Goal: Navigation & Orientation: Find specific page/section

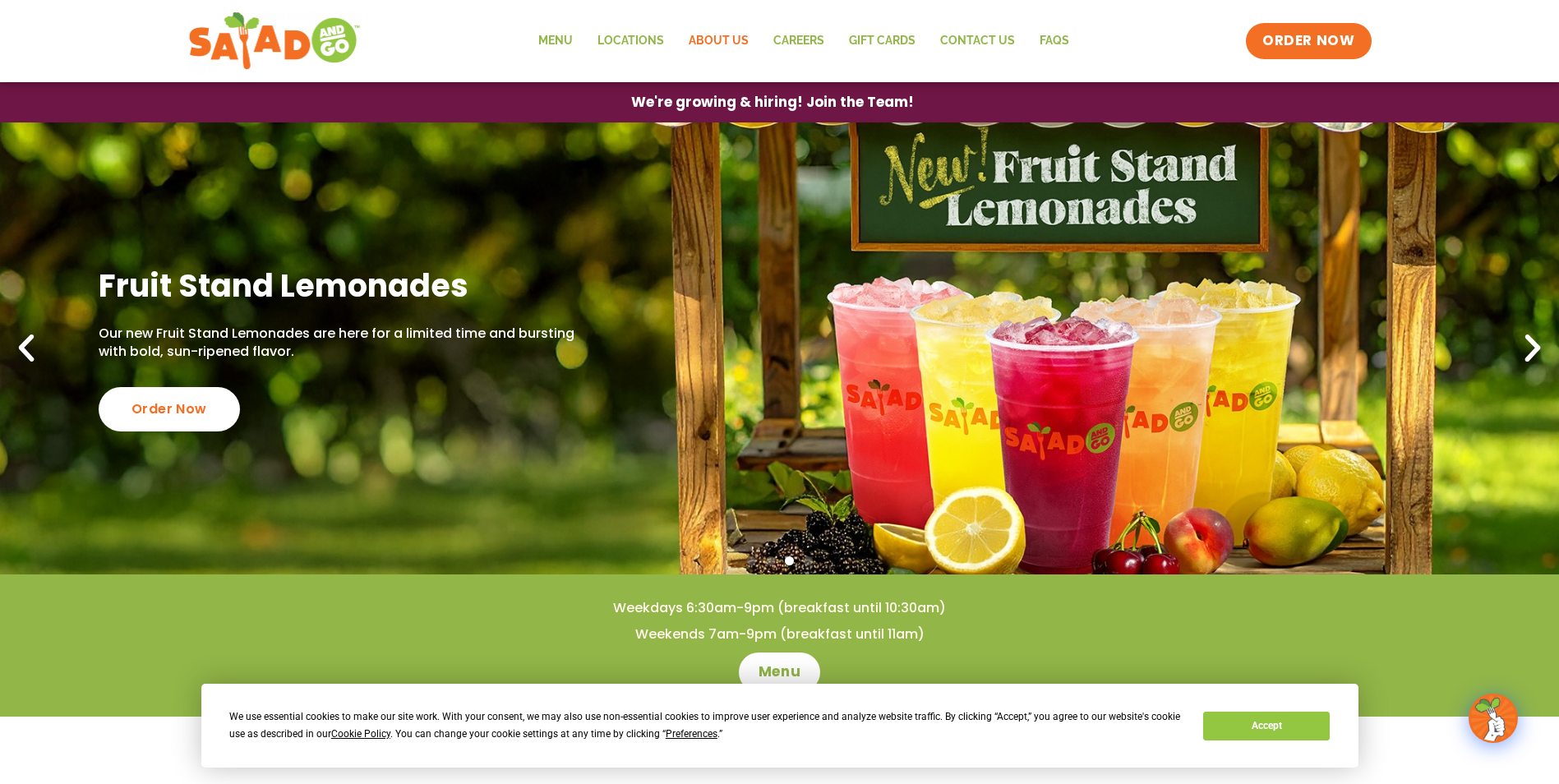
click at [724, 38] on link "About Us" at bounding box center [719, 41] width 85 height 38
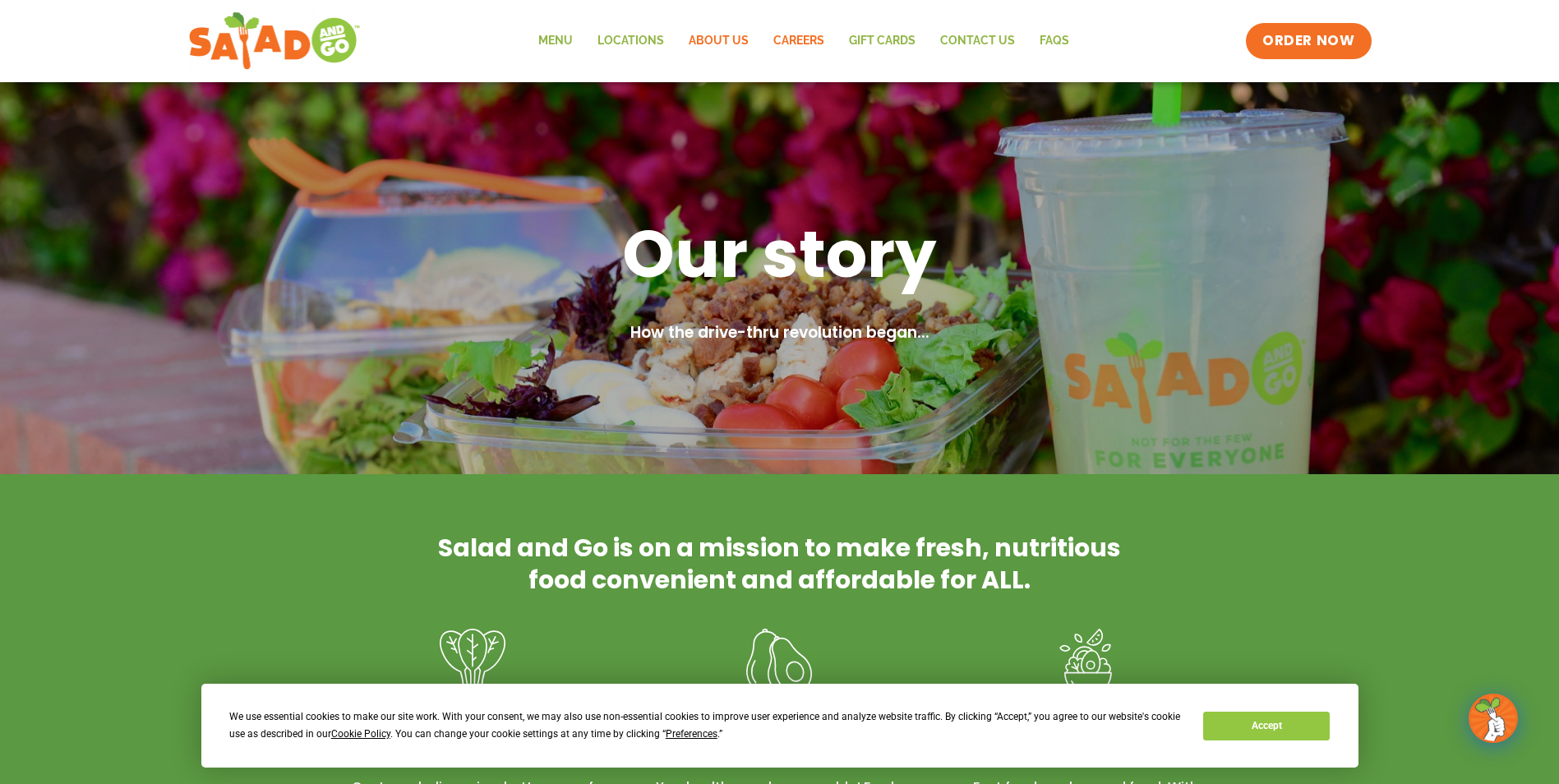
click at [795, 41] on link "Careers" at bounding box center [799, 41] width 75 height 38
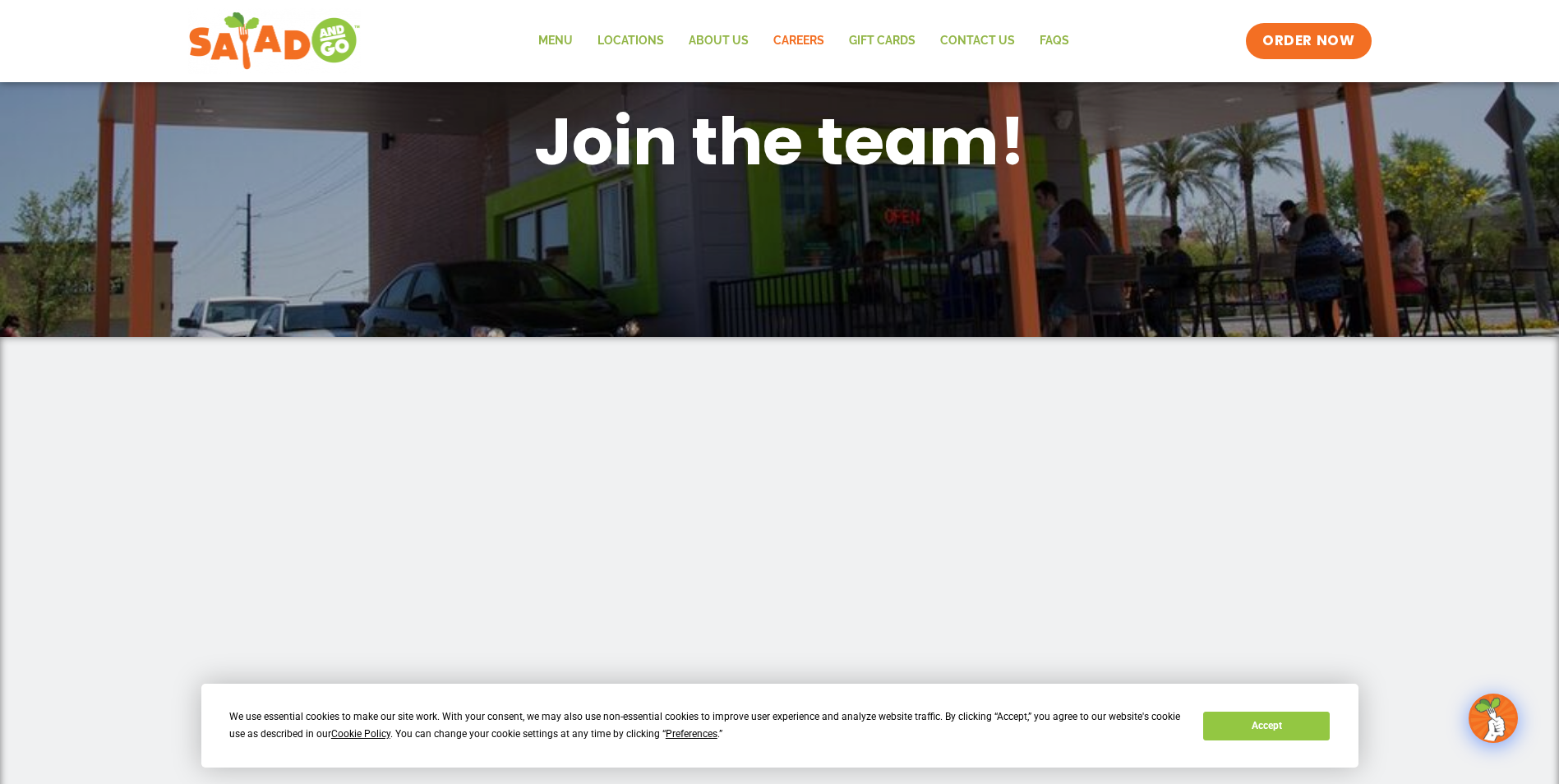
scroll to position [77, 0]
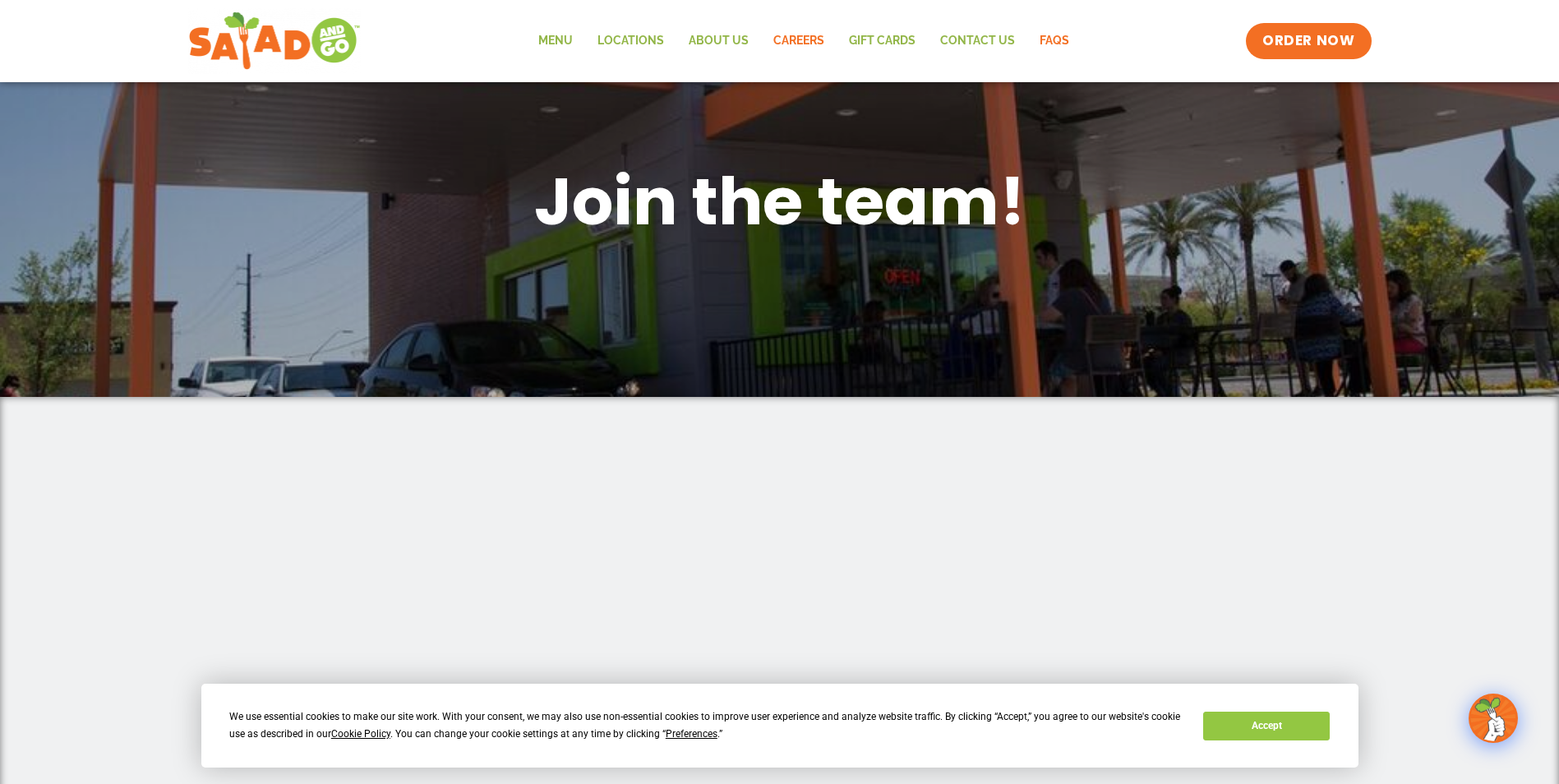
click at [1050, 38] on link "FAQs" at bounding box center [1054, 41] width 54 height 38
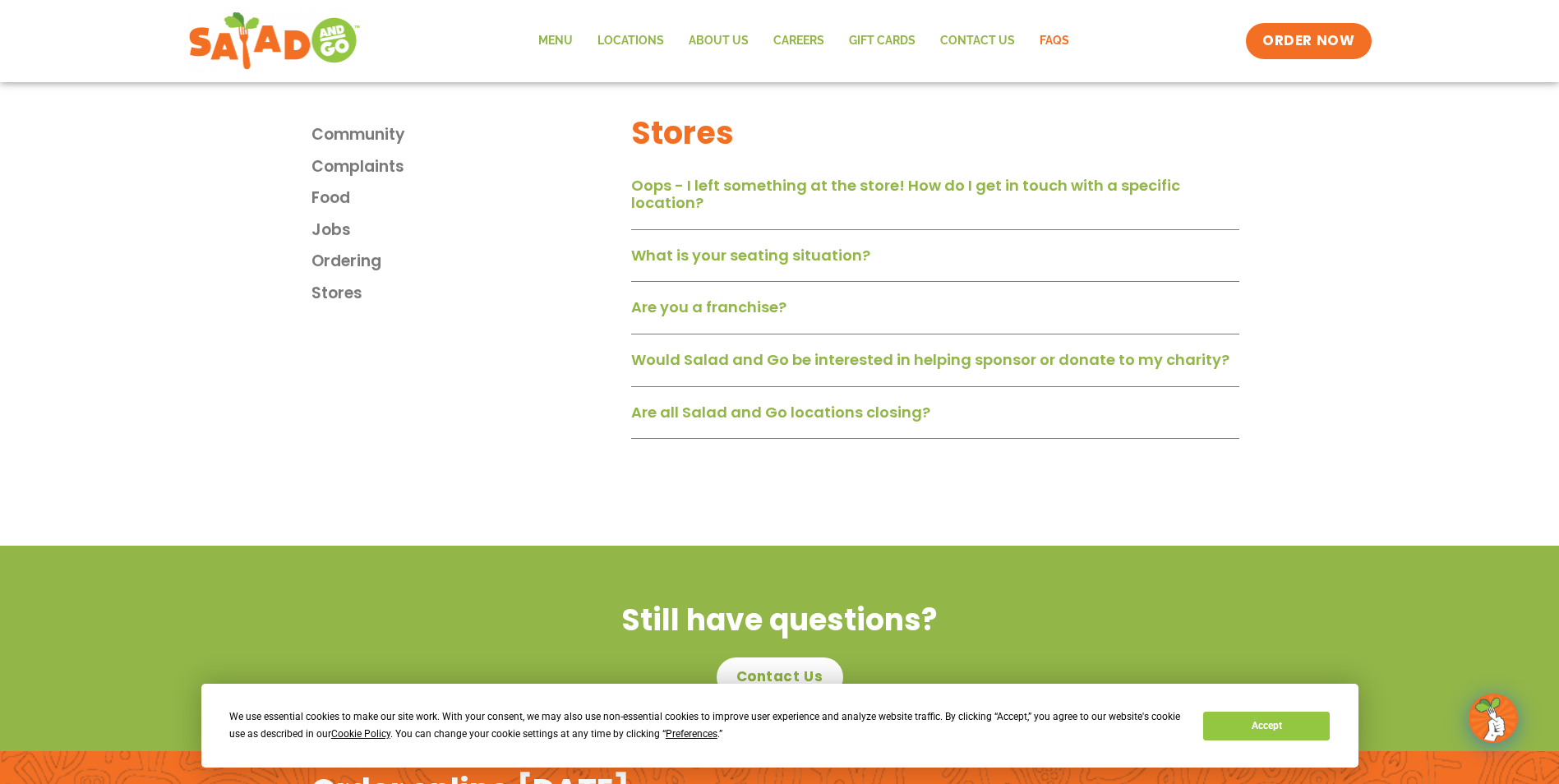
scroll to position [2482, 0]
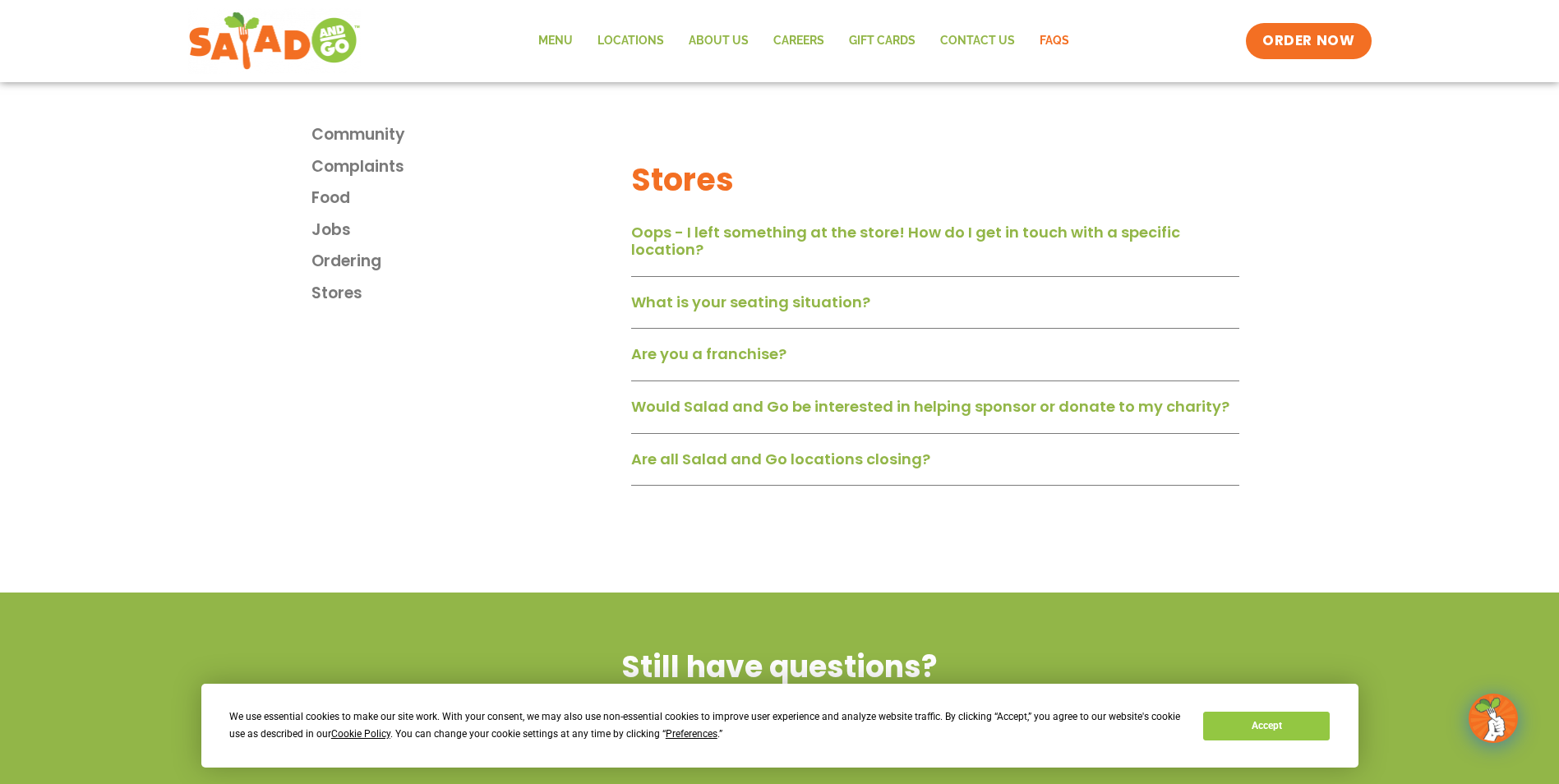
click at [774, 467] on link "Are all Salad and Go locations closing?" at bounding box center [780, 459] width 299 height 20
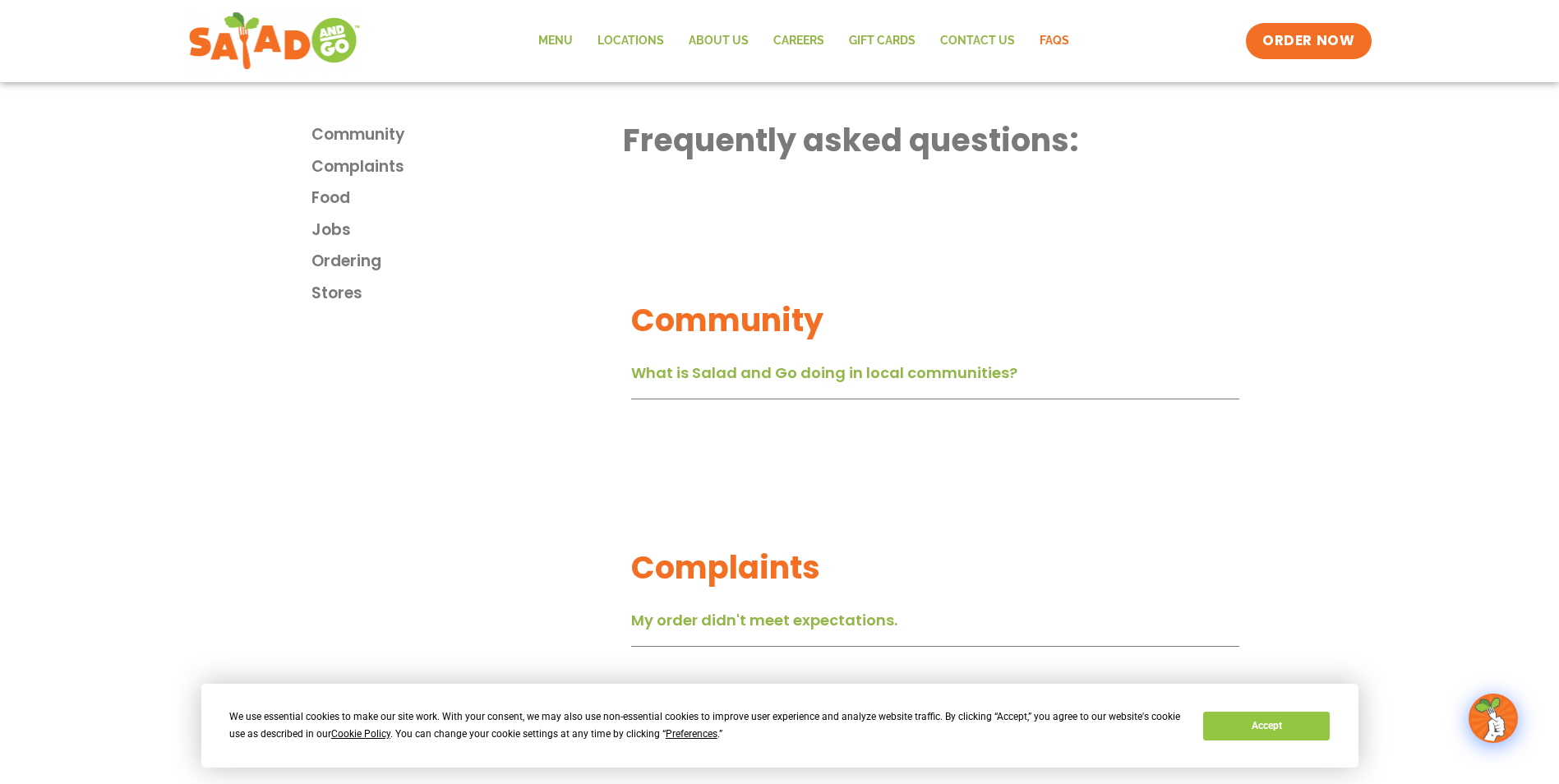
scroll to position [0, 0]
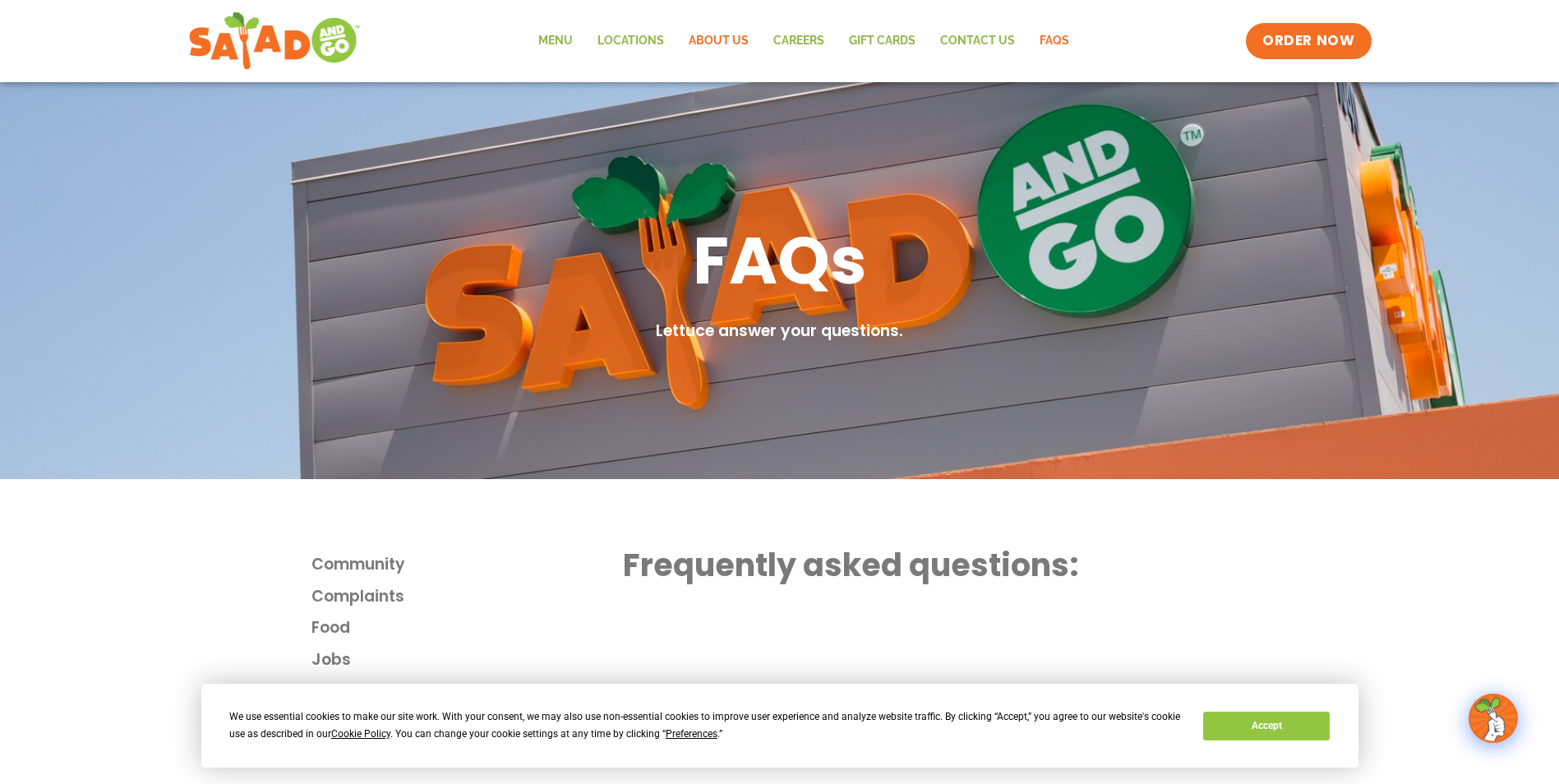
click at [716, 38] on link "About Us" at bounding box center [719, 41] width 85 height 38
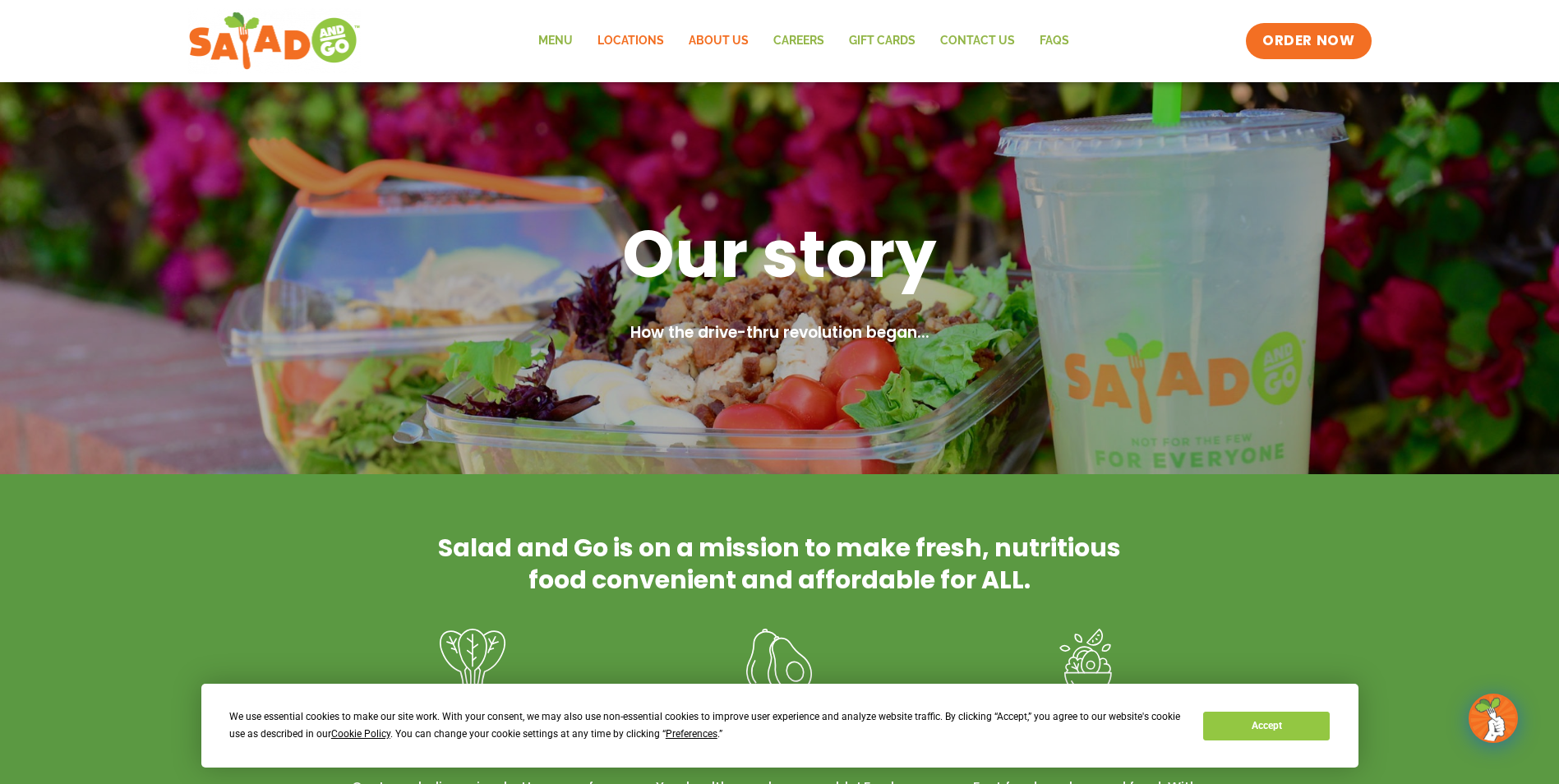
click at [642, 36] on link "Locations" at bounding box center [631, 41] width 91 height 38
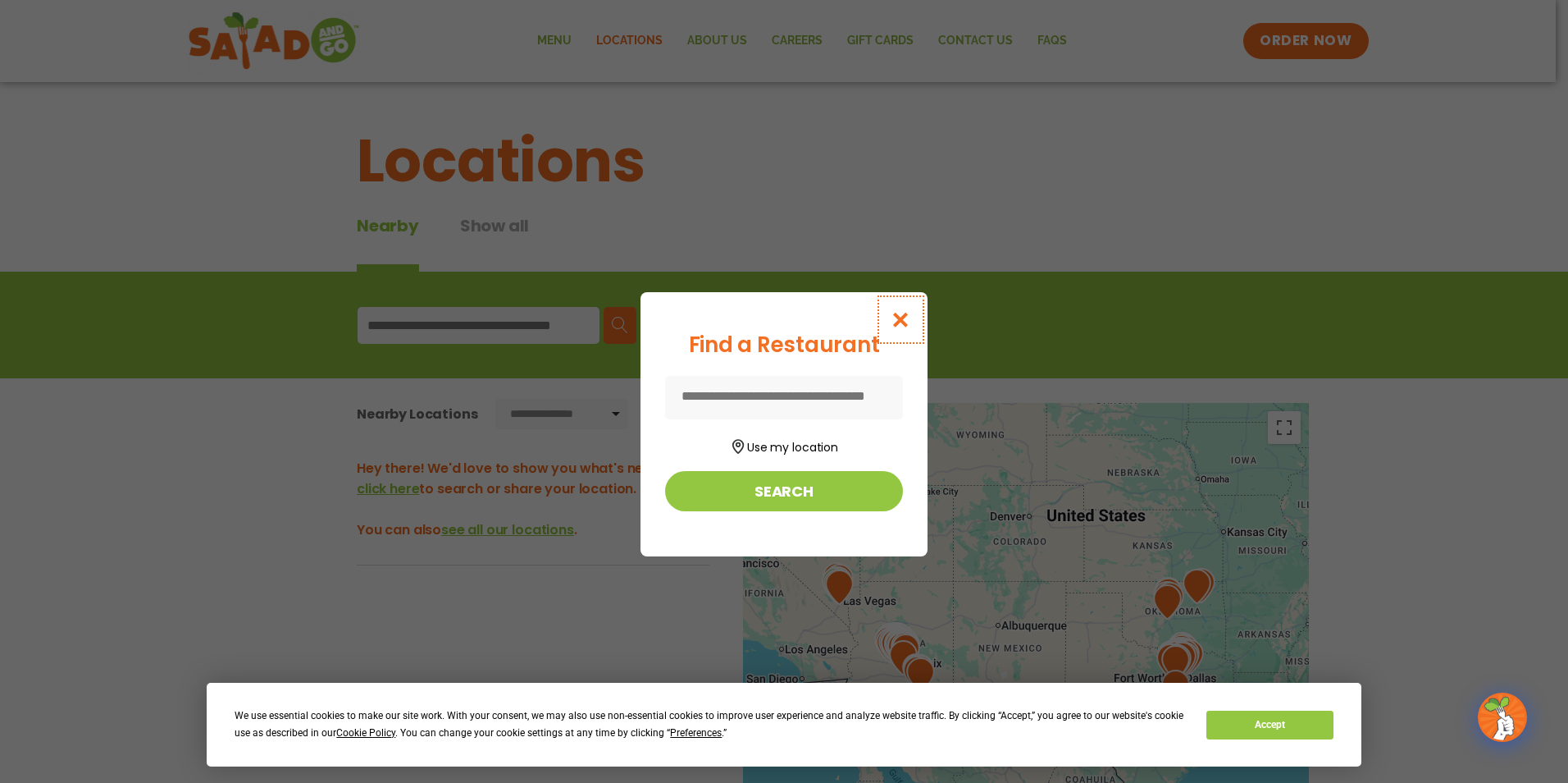
click at [900, 315] on icon "Close modal" at bounding box center [901, 320] width 20 height 17
